Goal: Task Accomplishment & Management: Manage account settings

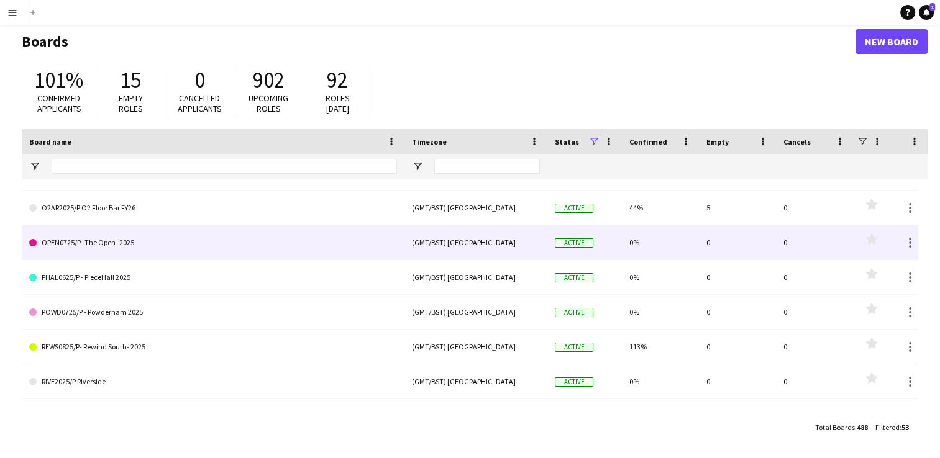
click at [114, 245] on link "OPEN0725/P- The Open- 2025" at bounding box center [213, 242] width 368 height 35
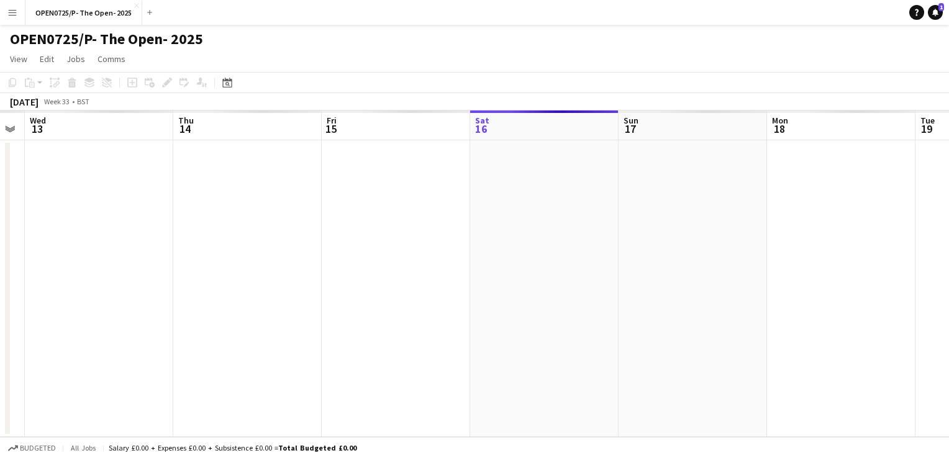
drag, startPoint x: 152, startPoint y: 273, endPoint x: 549, endPoint y: 307, distance: 399.0
click at [539, 307] on app-calendar-viewport "Mon 11 Tue 12 Wed 13 Thu 14 Fri 15 Sat 16 Sun 17 Mon 18 Tue 19 Wed 20 Thu 21 Fr…" at bounding box center [474, 274] width 949 height 327
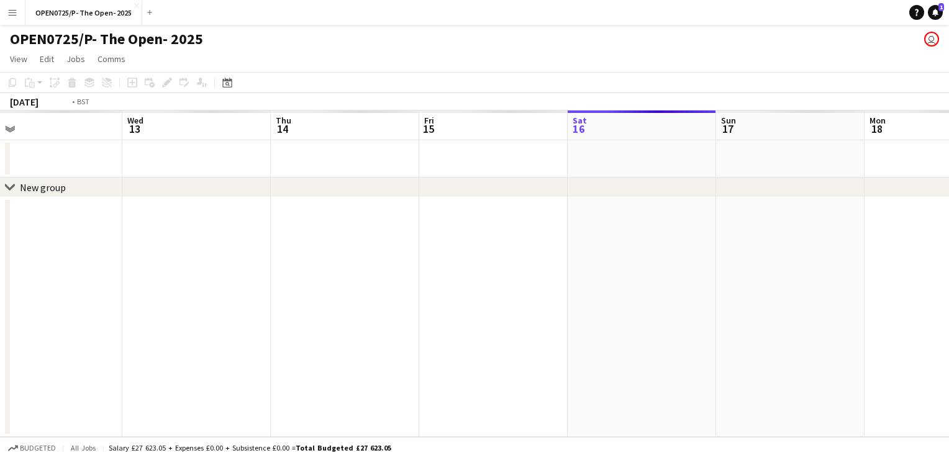
drag, startPoint x: 383, startPoint y: 284, endPoint x: 443, endPoint y: 292, distance: 60.7
click at [440, 291] on app-calendar-viewport "Sun 10 Mon 11 Tue 12 Wed 13 Thu 14 Fri 15 Sat 16 Sun 17 Mon 18 Tue 19 Wed 20 Th…" at bounding box center [474, 274] width 949 height 327
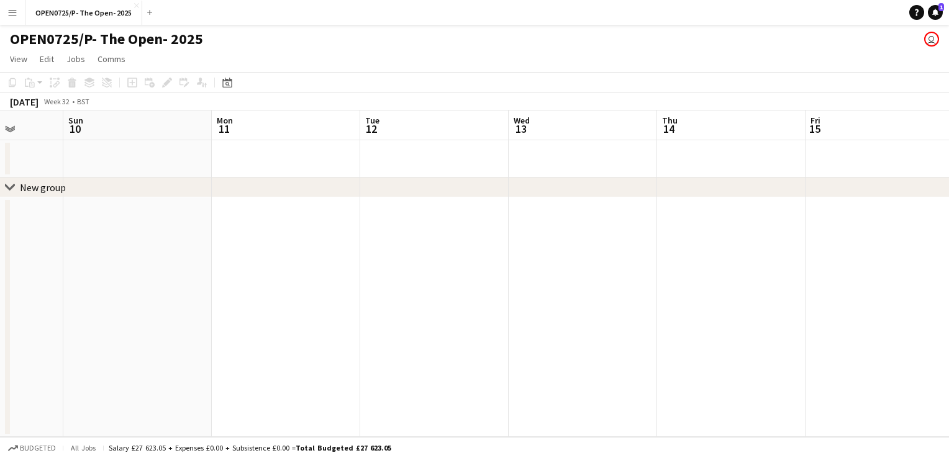
drag, startPoint x: 214, startPoint y: 280, endPoint x: 522, endPoint y: 334, distance: 312.8
click at [522, 334] on app-calendar-viewport "Fri 8 Sat 9 Sun 10 Mon 11 Tue 12 Wed 13 Thu 14 Fri 15 Sat 16 Sun 17 Mon 18 Tue …" at bounding box center [474, 274] width 949 height 327
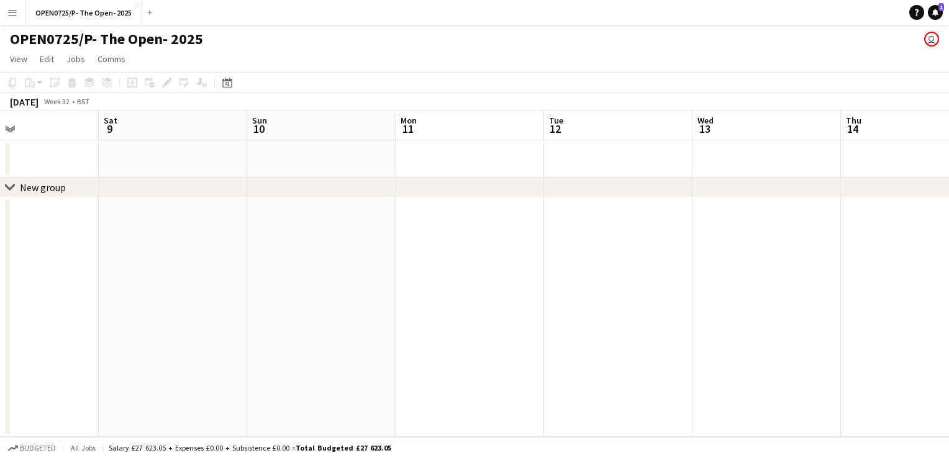
drag, startPoint x: 95, startPoint y: 247, endPoint x: 472, endPoint y: 312, distance: 382.6
click at [472, 312] on app-calendar-viewport "Wed 6 Thu 7 Fri 8 Sat 9 Sun 10 Mon 11 Tue 12 Wed 13 Thu 14 Fri 15 Sat 16 Sun 17" at bounding box center [474, 274] width 949 height 327
drag, startPoint x: 214, startPoint y: 253, endPoint x: 424, endPoint y: 294, distance: 213.9
click at [467, 291] on app-calendar-viewport "Mon 4 Tue 5 Wed 6 Thu 7 Fri 8 Sat 9 Sun 10 Mon 11 Tue 12 Wed 13 Thu 14 Fri 15" at bounding box center [474, 274] width 949 height 327
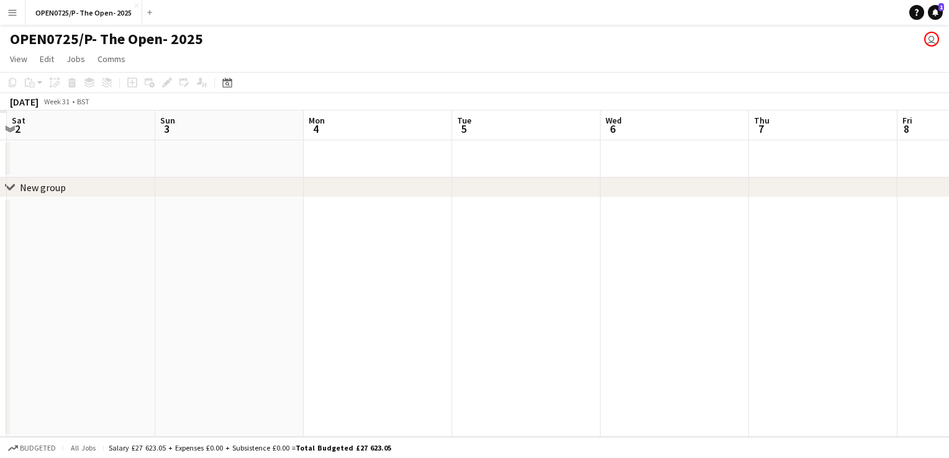
drag, startPoint x: 186, startPoint y: 232, endPoint x: 503, endPoint y: 301, distance: 324.9
click at [503, 301] on app-calendar-viewport "Thu 31 Fri 1 Sat 2 Sun 3 Mon 4 Tue 5 Wed 6 Thu 7 Fri 8 Sat 9 Sun 10 Mon 11" at bounding box center [474, 274] width 949 height 327
drag, startPoint x: 193, startPoint y: 238, endPoint x: 393, endPoint y: 296, distance: 209.0
click at [432, 294] on app-calendar-viewport "Thu 31 Fri 1 Sat 2 Sun 3 Mon 4 Tue 5 Wed 6 Thu 7 Fri 8 Sat 9 Sun 10 Mon 11" at bounding box center [474, 274] width 949 height 327
drag, startPoint x: 263, startPoint y: 263, endPoint x: 534, endPoint y: 328, distance: 278.4
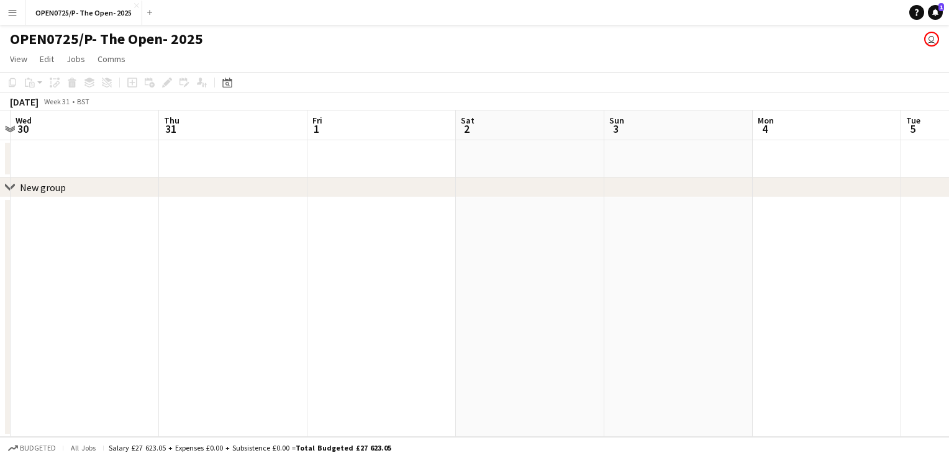
click at [534, 328] on app-calendar-viewport "Mon 28 Tue 29 Wed 30 Thu 31 Fri 1 Sat 2 Sun 3 Mon 4 Tue 5 Wed 6 Thu 7 Fri 8" at bounding box center [474, 274] width 949 height 327
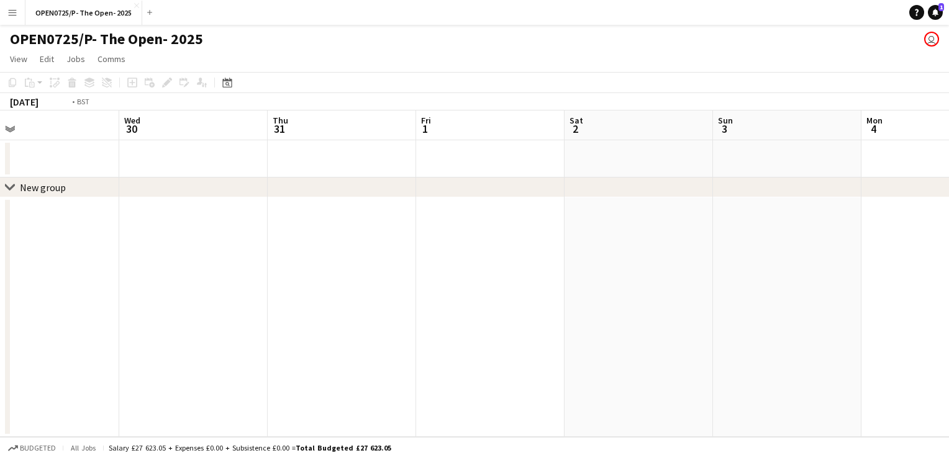
drag, startPoint x: 222, startPoint y: 249, endPoint x: 470, endPoint y: 306, distance: 253.7
click at [470, 306] on app-calendar-viewport "Sun 27 Mon 28 Tue 29 Wed 30 Thu 31 Fri 1 Sat 2 Sun 3 Mon 4 Tue 5 Wed 6 Thu 7" at bounding box center [474, 274] width 949 height 327
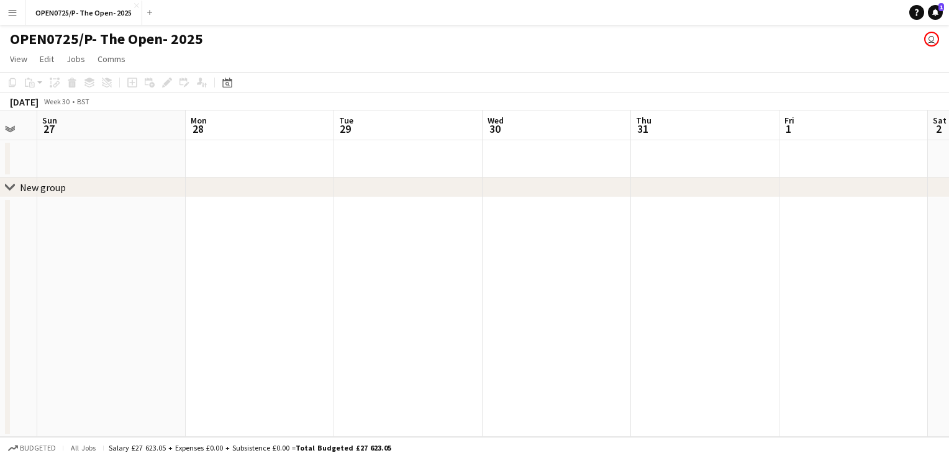
drag, startPoint x: 318, startPoint y: 279, endPoint x: 400, endPoint y: 290, distance: 82.8
click at [399, 289] on app-calendar-viewport "Fri 25 Sat 26 Sun 27 Mon 28 Tue 29 Wed 30 Thu 31 Fri 1 Sat 2 Sun 3 Mon 4 Tue 5" at bounding box center [474, 274] width 949 height 327
drag, startPoint x: 163, startPoint y: 235, endPoint x: 465, endPoint y: 308, distance: 311.3
click at [465, 308] on app-calendar-viewport "Thu 24 Fri 25 Sat 26 Sun 27 Mon 28 Tue 29 Wed 30 Thu 31 Fri 1 Sat 2 Sun 3 Mon 4" at bounding box center [474, 274] width 949 height 327
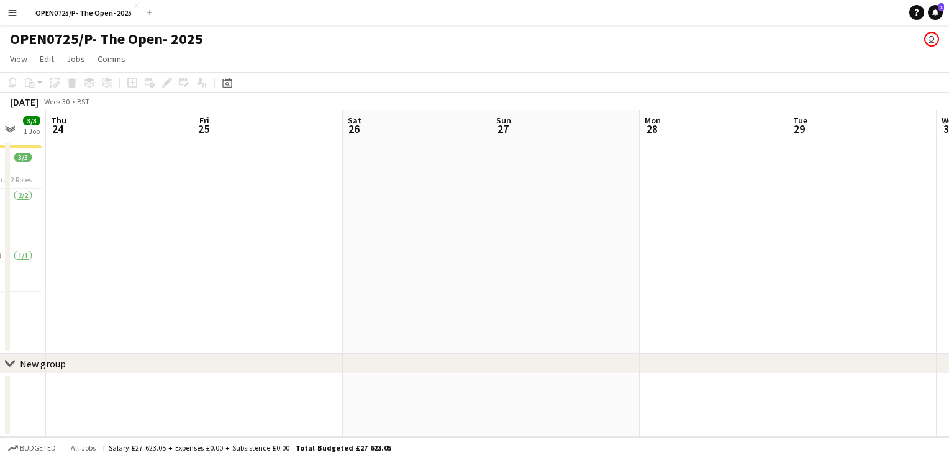
drag, startPoint x: 192, startPoint y: 240, endPoint x: 437, endPoint y: 294, distance: 251.4
click at [437, 294] on app-calendar-viewport "Tue 22 4/4 1 Job Wed 23 3/3 1 Job Thu 24 Fri 25 Sat 26 Sun 27 Mon 28 Tue 29 Wed…" at bounding box center [474, 274] width 949 height 327
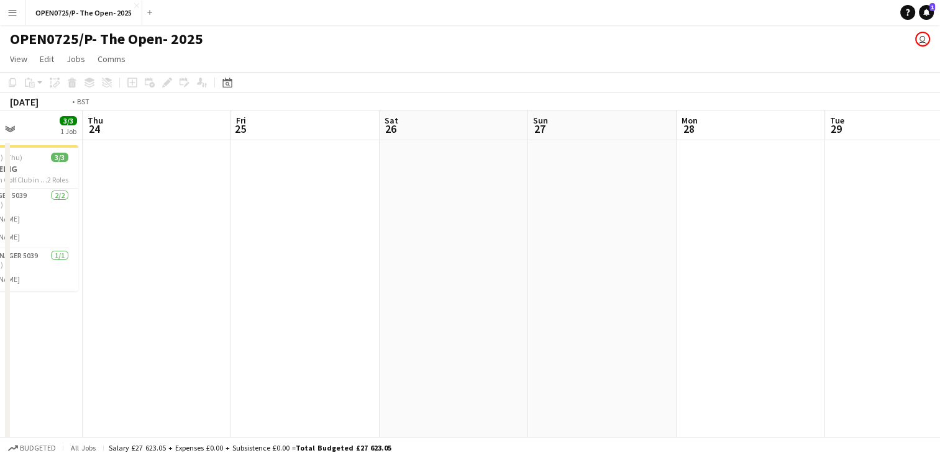
drag, startPoint x: 275, startPoint y: 255, endPoint x: 599, endPoint y: 337, distance: 333.7
click at [615, 337] on app-calendar-viewport "Mon 21 7/7 3 Jobs Tue 22 4/4 1 Job Wed 23 3/3 1 Job Thu 24 Fri 25 Sat 26 Sun 27…" at bounding box center [470, 379] width 940 height 537
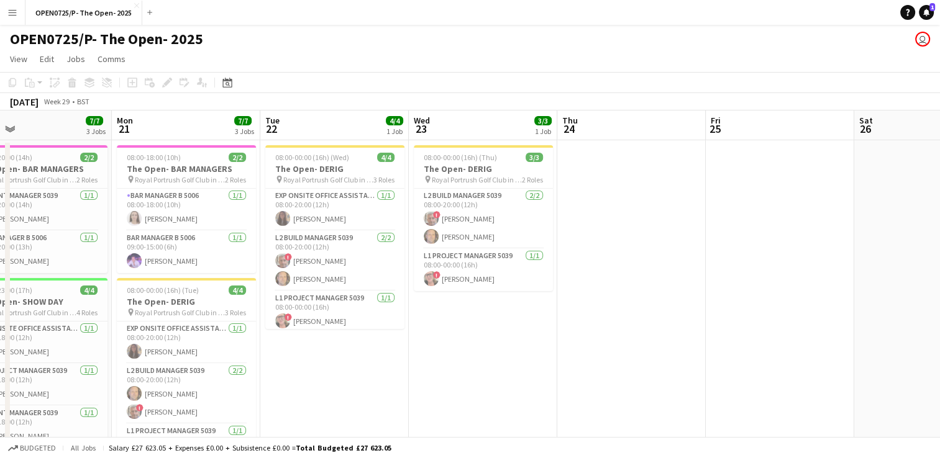
drag, startPoint x: 158, startPoint y: 271, endPoint x: 552, endPoint y: 324, distance: 396.8
click at [549, 324] on app-calendar-viewport "Fri 18 7/7 3 Jobs Sat 19 7/7 3 Jobs Sun 20 7/7 3 Jobs Mon 21 7/7 3 Jobs Tue 22 …" at bounding box center [470, 385] width 940 height 548
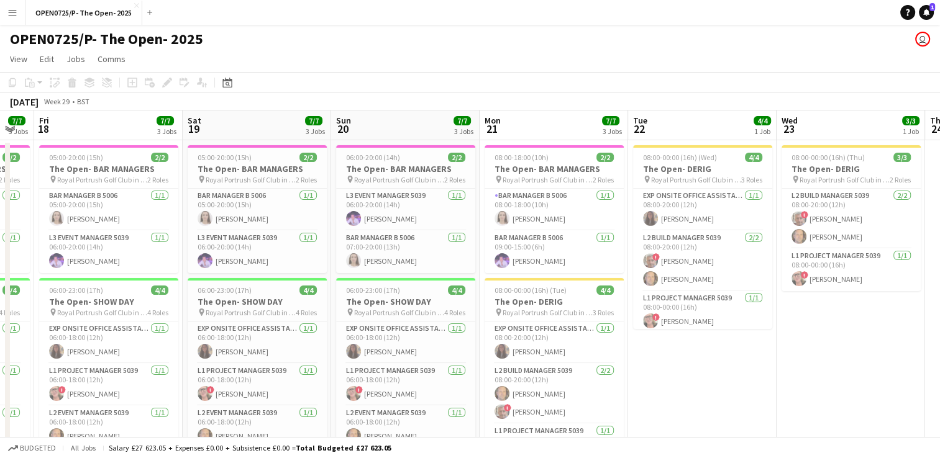
drag, startPoint x: 229, startPoint y: 239, endPoint x: 711, endPoint y: 306, distance: 486.6
click at [711, 306] on app-calendar-viewport "Wed 16 6/7 3 Jobs Thu 17 7/7 3 Jobs Fri 18 7/7 3 Jobs Sat 19 7/7 3 Jobs Sun 20 …" at bounding box center [470, 385] width 940 height 548
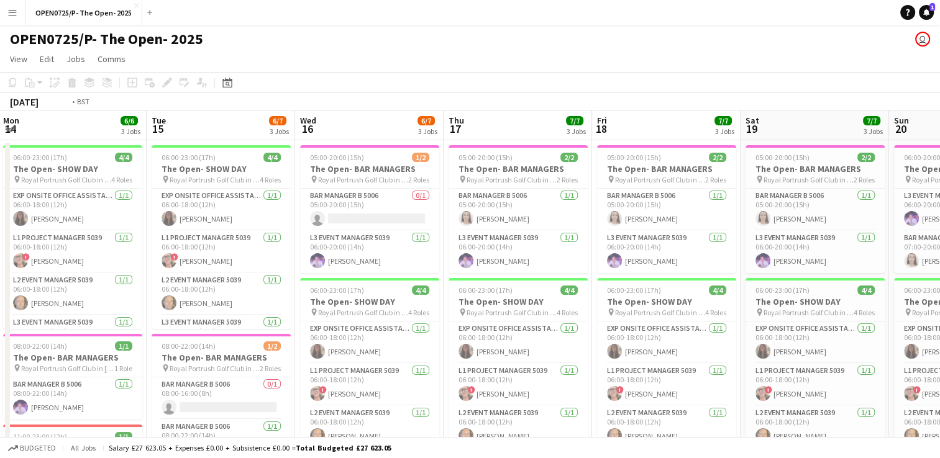
drag, startPoint x: 270, startPoint y: 263, endPoint x: 634, endPoint y: 309, distance: 366.3
click at [634, 309] on app-calendar-viewport "Sat 12 7/7 4 Jobs Sun 13 7/7 4 Jobs Mon 14 6/6 3 Jobs Tue 15 6/7 3 Jobs Wed 16 …" at bounding box center [470, 410] width 940 height 598
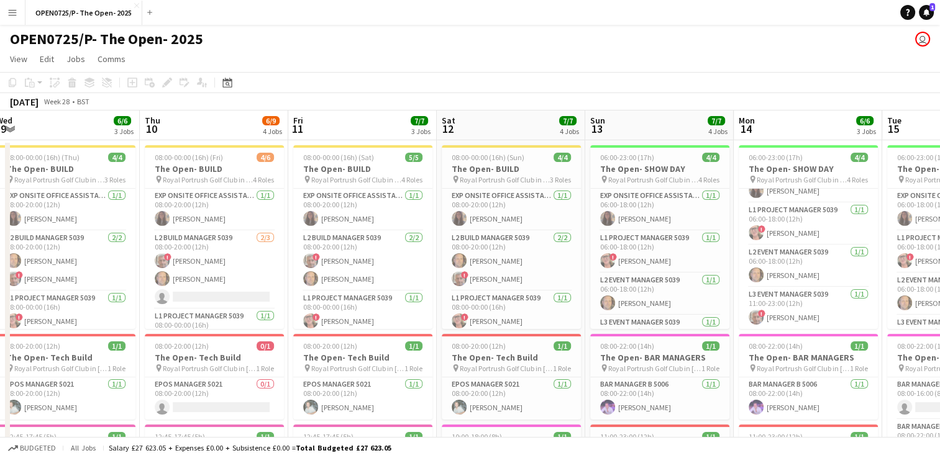
drag, startPoint x: 293, startPoint y: 205, endPoint x: 752, endPoint y: 257, distance: 462.0
click at [752, 257] on app-calendar-viewport "Mon 7 Tue 8 Wed 9 6/6 3 Jobs Thu 10 6/9 4 Jobs Fri 11 7/7 3 Jobs Sat 12 7/7 4 J…" at bounding box center [470, 449] width 940 height 677
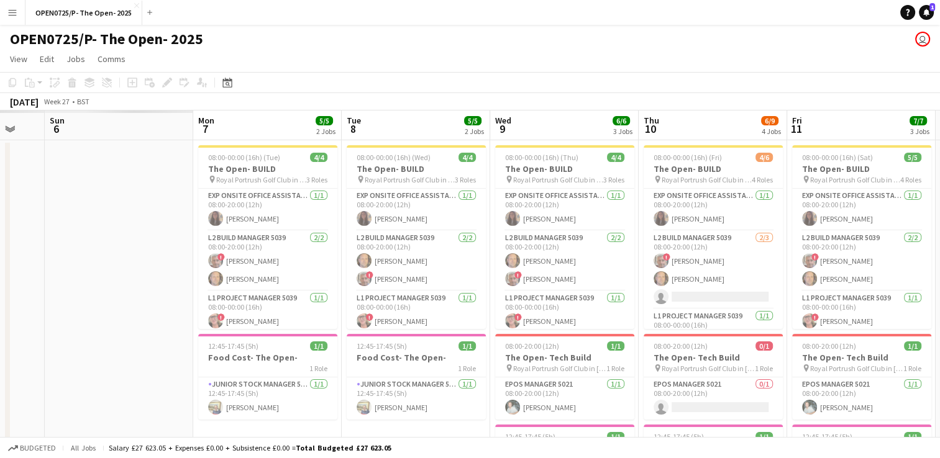
drag, startPoint x: 198, startPoint y: 196, endPoint x: 688, endPoint y: 217, distance: 490.5
click at [688, 216] on app-calendar-viewport "Fri 4 Sat 5 Sun 6 Mon 7 5/5 2 Jobs Tue 8 5/5 2 Jobs Wed 9 6/6 3 Jobs Thu 10 6/9…" at bounding box center [470, 449] width 940 height 677
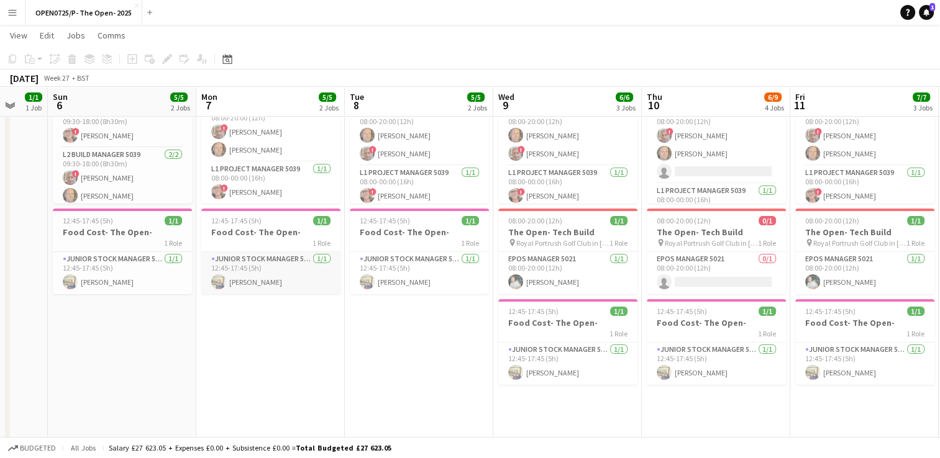
click at [251, 273] on app-card-role "Junior Stock Manager 5039 [DATE] 12:45-17:45 (5h) [PERSON_NAME]" at bounding box center [270, 273] width 139 height 42
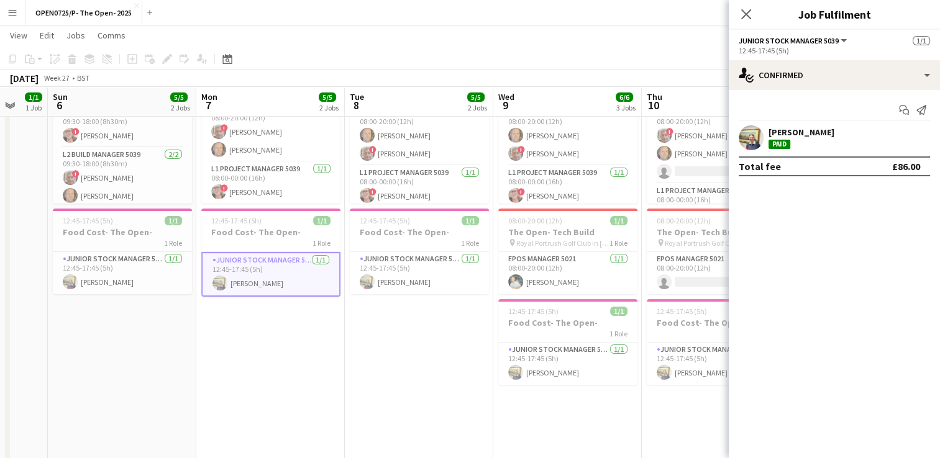
click at [793, 128] on div "[PERSON_NAME]" at bounding box center [801, 132] width 66 height 11
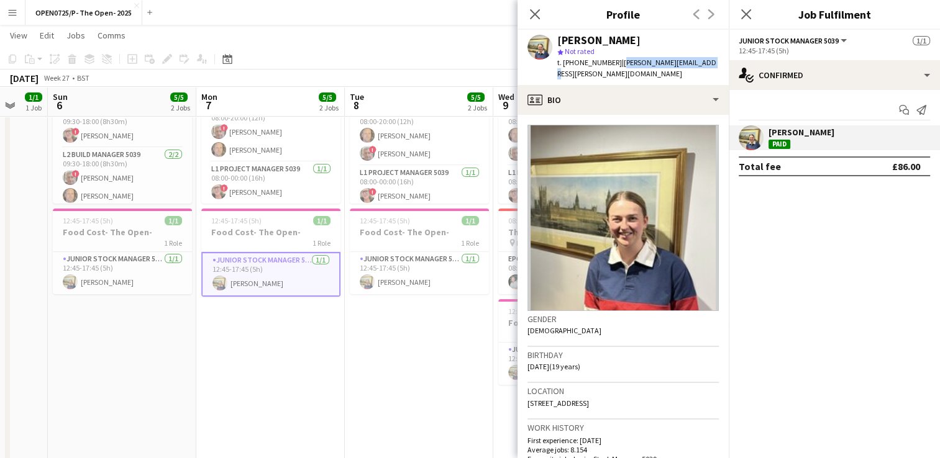
drag, startPoint x: 701, startPoint y: 62, endPoint x: 615, endPoint y: 60, distance: 86.4
click at [615, 60] on div "[PERSON_NAME] star Not rated t. [PHONE_NUMBER] | [PERSON_NAME][EMAIL_ADDRESS][P…" at bounding box center [622, 57] width 211 height 55
copy span "[PERSON_NAME][EMAIL_ADDRESS][PERSON_NAME][DOMAIN_NAME]"
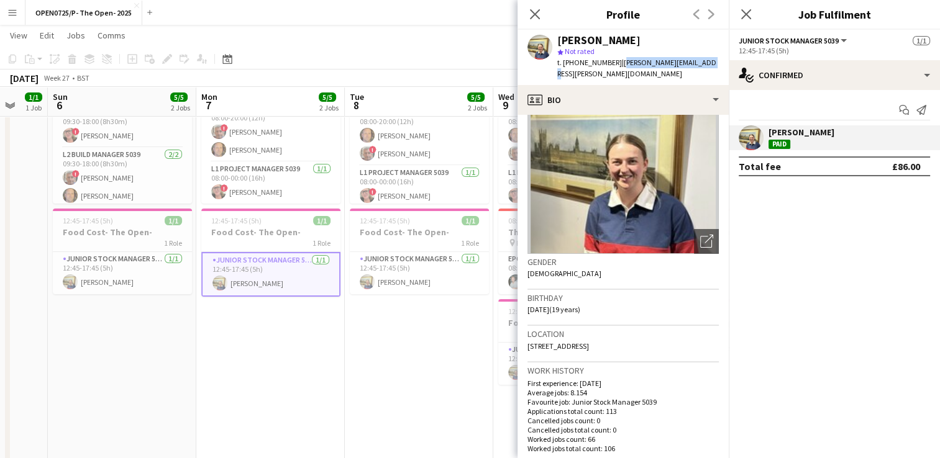
scroll to position [124, 0]
